Goal: Task Accomplishment & Management: Use online tool/utility

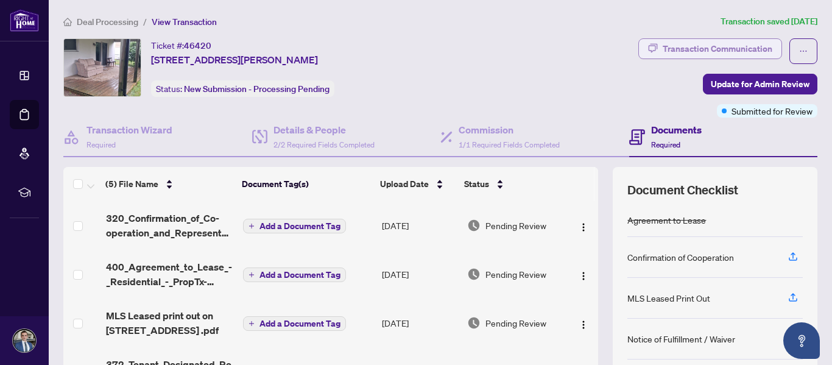
click at [698, 44] on div "Transaction Communication" at bounding box center [718, 49] width 110 height 20
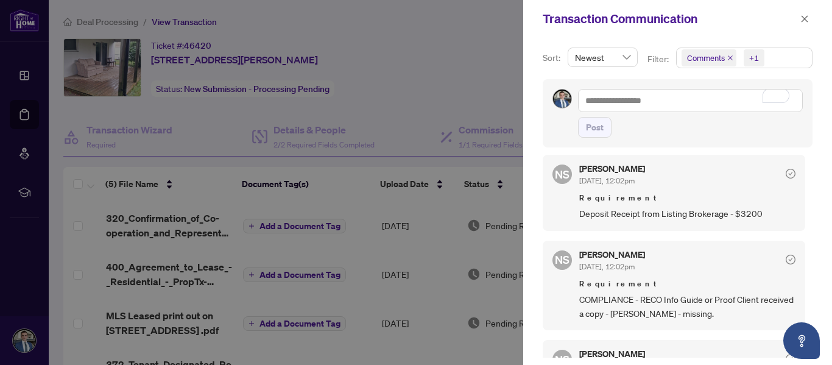
scroll to position [558, 0]
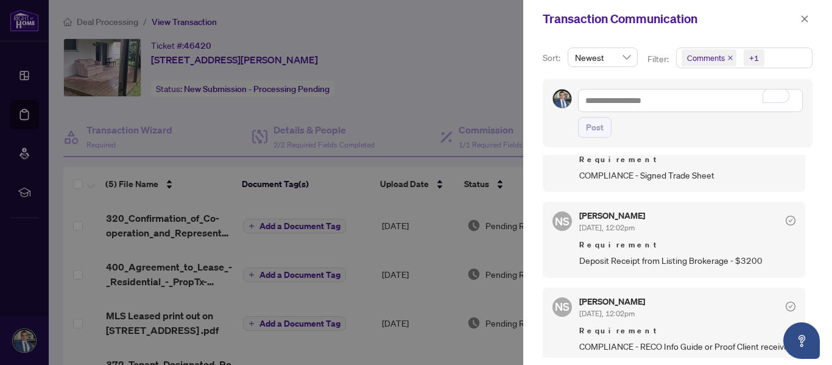
click at [408, 73] on div at bounding box center [416, 182] width 832 height 365
click at [325, 44] on div at bounding box center [416, 182] width 832 height 365
click at [807, 16] on icon "close" at bounding box center [805, 18] width 7 height 7
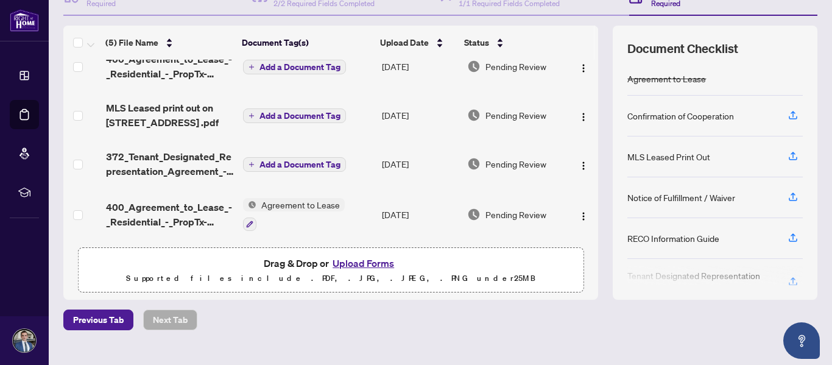
scroll to position [164, 0]
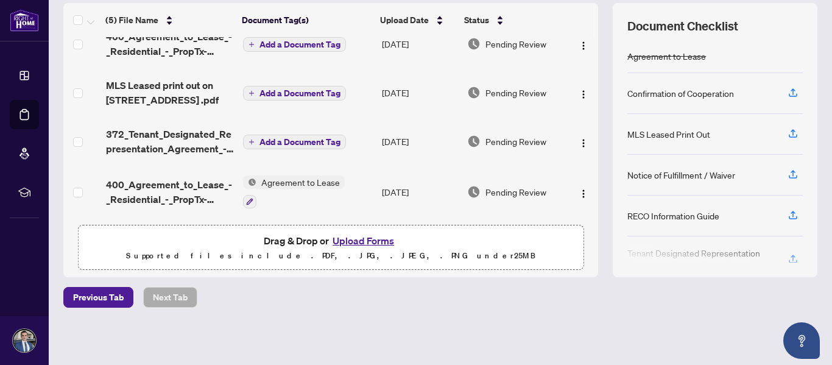
click at [357, 240] on button "Upload Forms" at bounding box center [363, 241] width 69 height 16
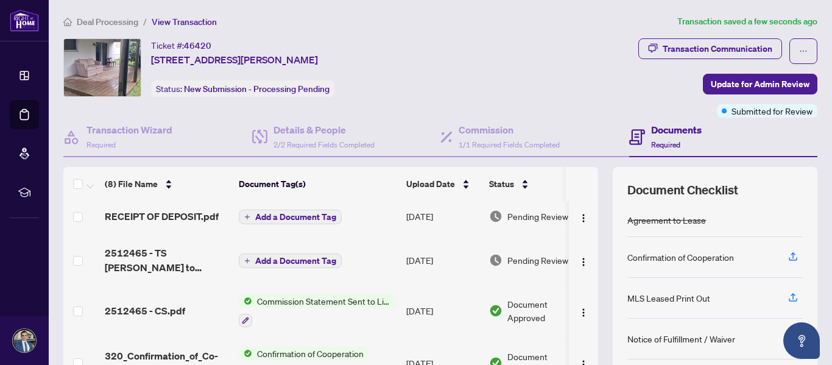
scroll to position [0, 0]
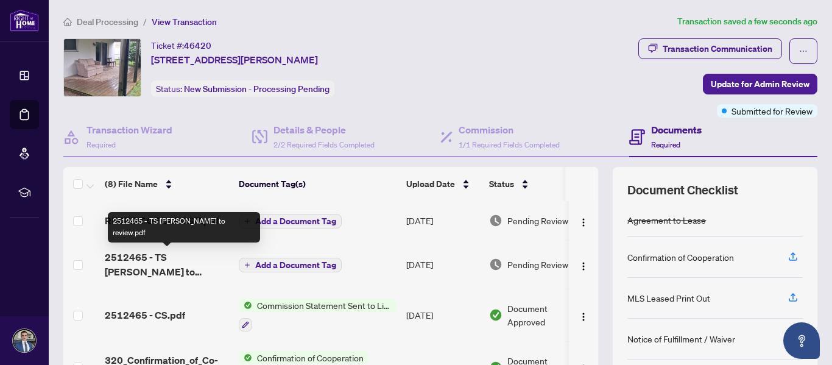
click at [147, 260] on span "2512465 - TS [PERSON_NAME] to review.pdf" at bounding box center [167, 264] width 124 height 29
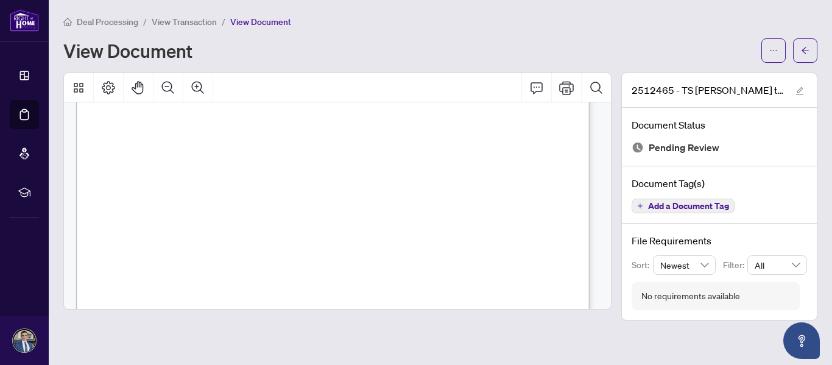
scroll to position [483, 0]
click at [162, 244] on div "Page 1" at bounding box center [429, 90] width 707 height 916
click at [167, 255] on div "Page 1" at bounding box center [429, 90] width 707 height 916
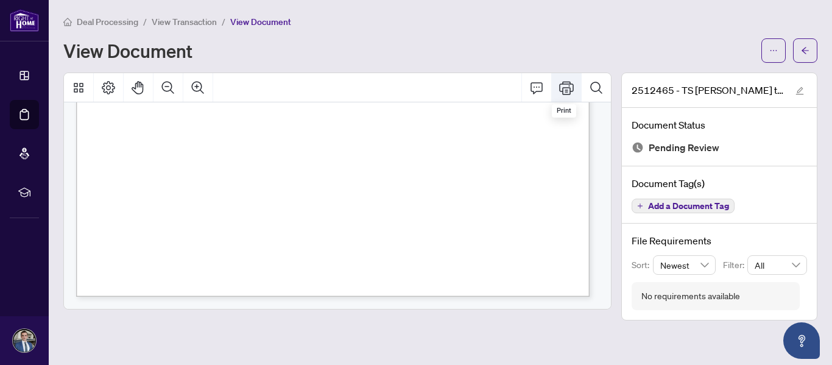
click at [569, 93] on icon "Print" at bounding box center [566, 87] width 15 height 15
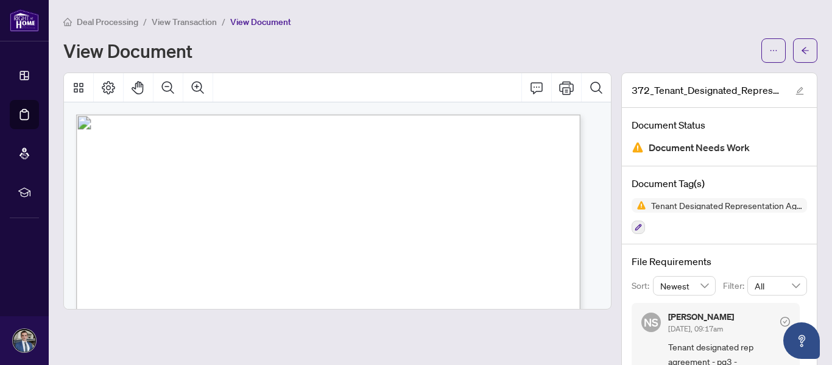
scroll to position [1706, 0]
